Goal: Information Seeking & Learning: Check status

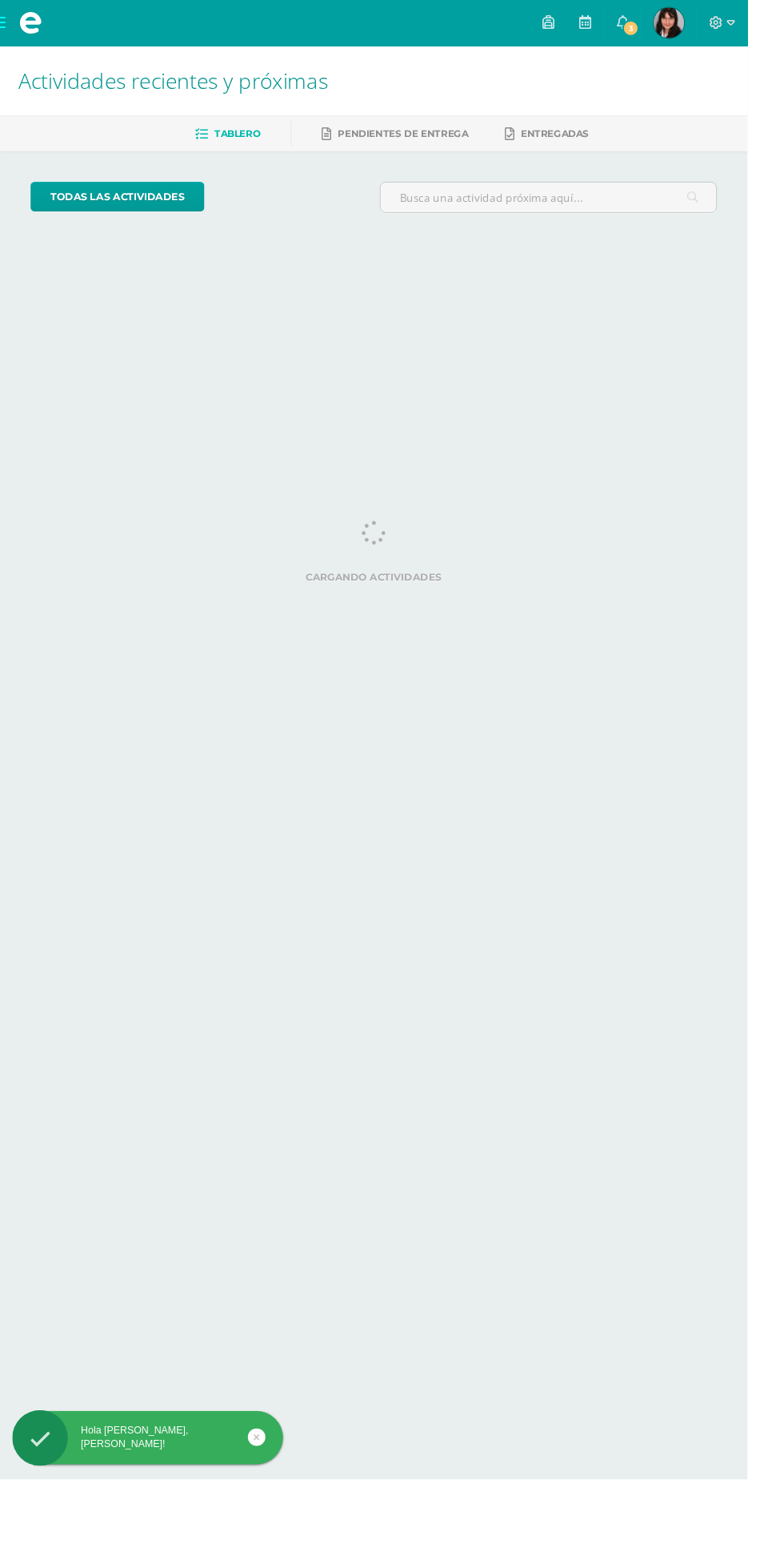
click at [671, 29] on span "3" at bounding box center [661, 29] width 18 height 18
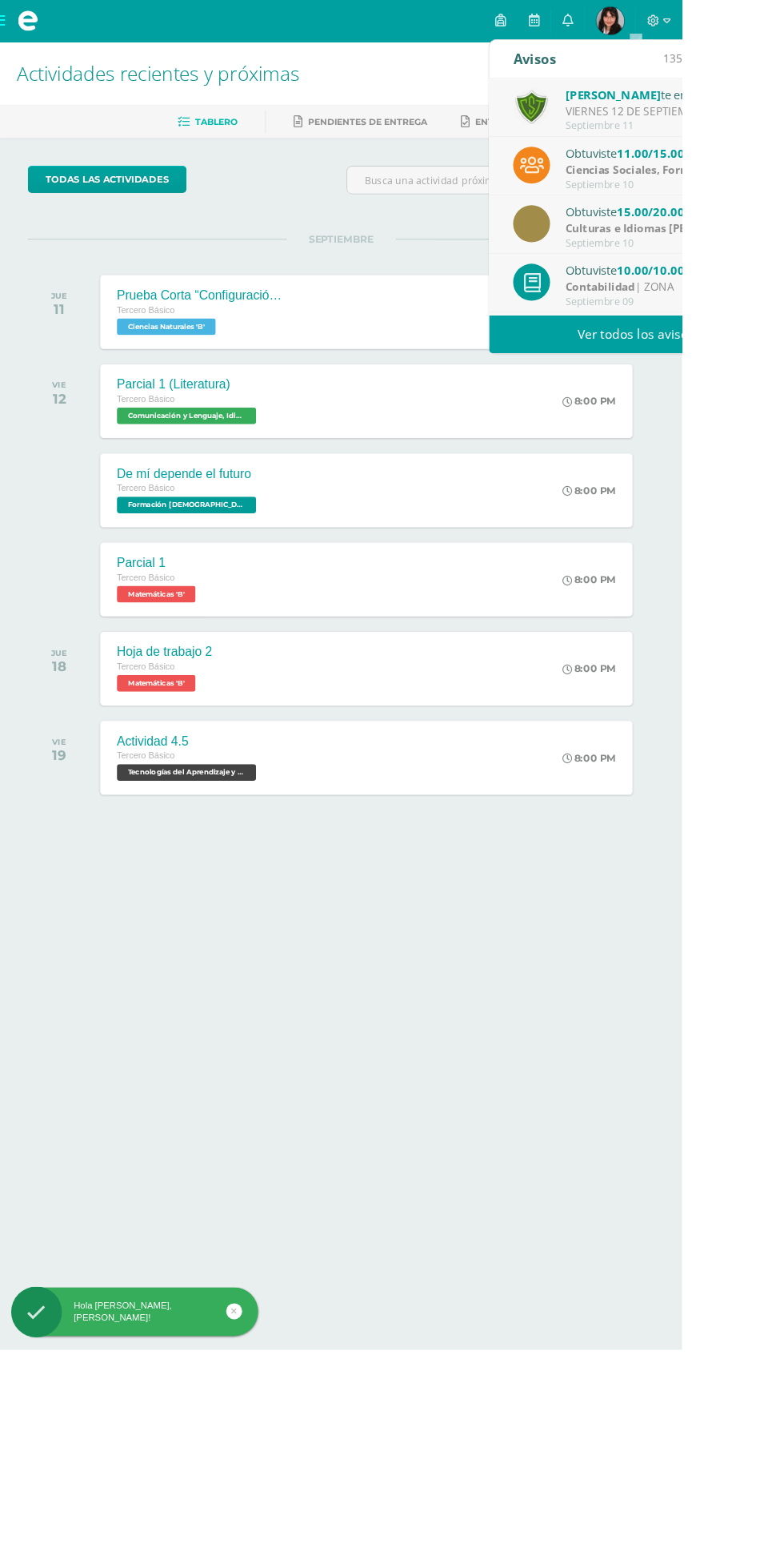
click at [639, 386] on link "Ver todos los avisos" at bounding box center [731, 384] width 338 height 44
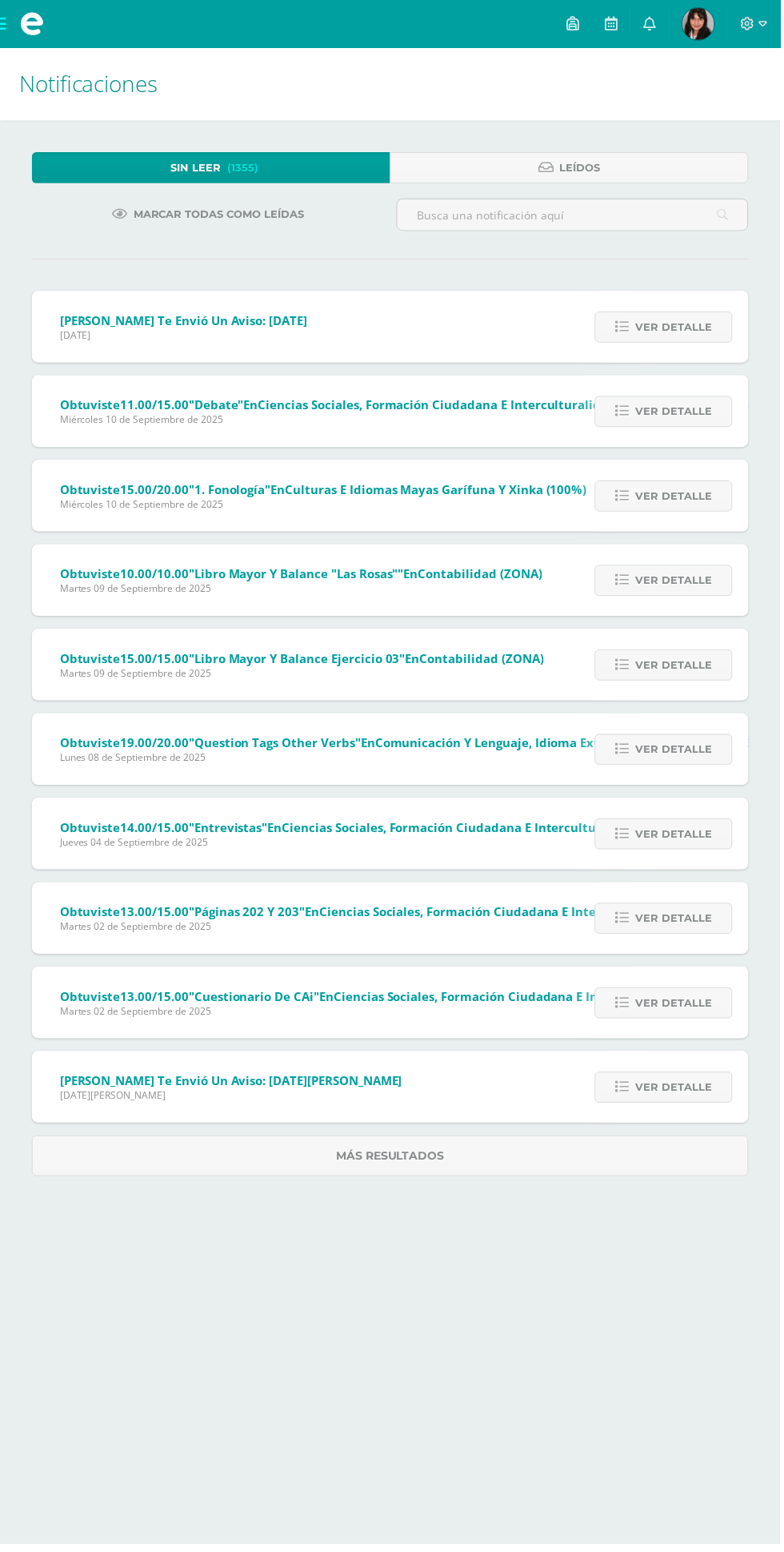
click at [704, 37] on img at bounding box center [702, 24] width 32 height 32
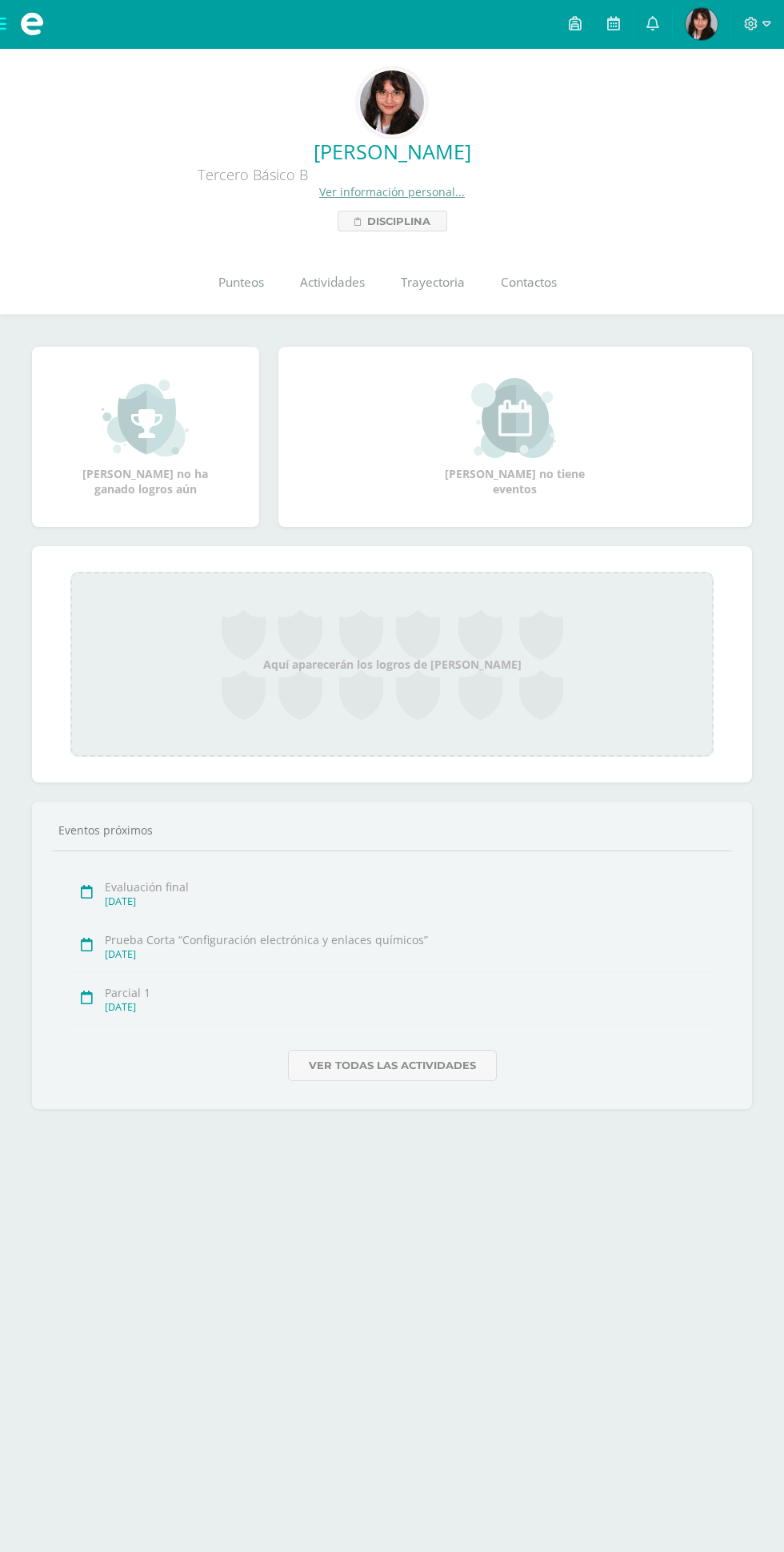
click at [249, 286] on span "Punteos" at bounding box center [241, 282] width 45 height 17
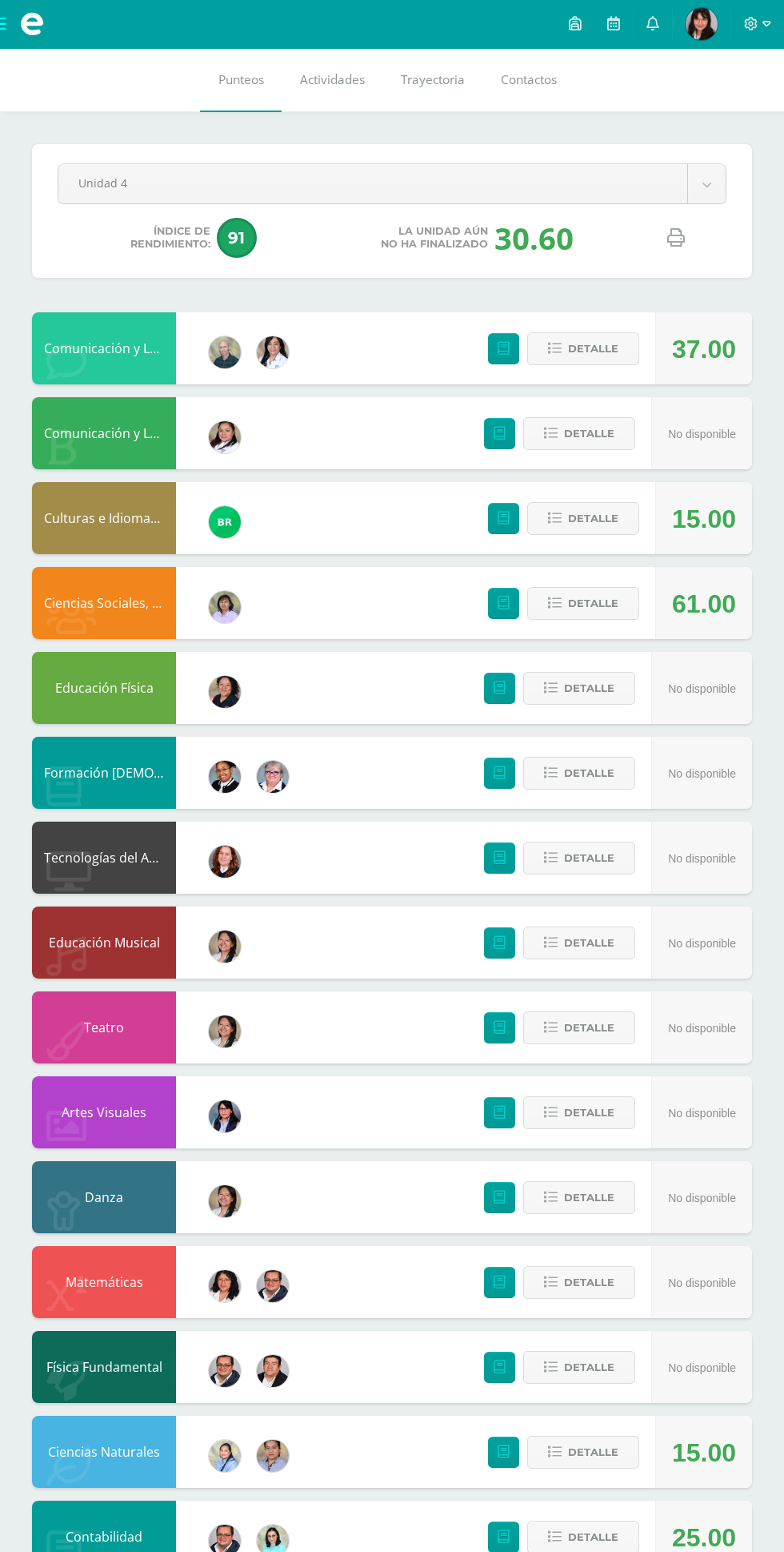
click at [76, 186] on body "Mis cursos Archivos Cerrar panel Artes Visuales Tercero Básico "B" Ciencias Nat…" at bounding box center [392, 872] width 784 height 1744
